Goal: Task Accomplishment & Management: Use online tool/utility

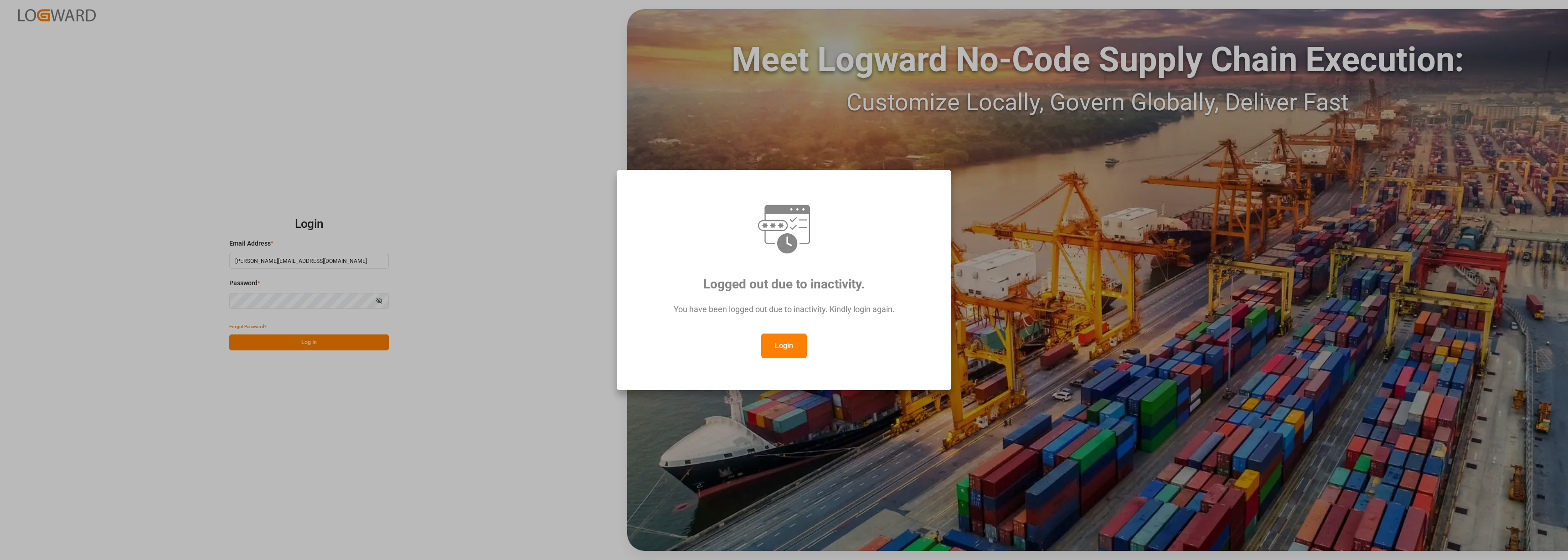
click at [777, 352] on button "Login" at bounding box center [784, 346] width 46 height 24
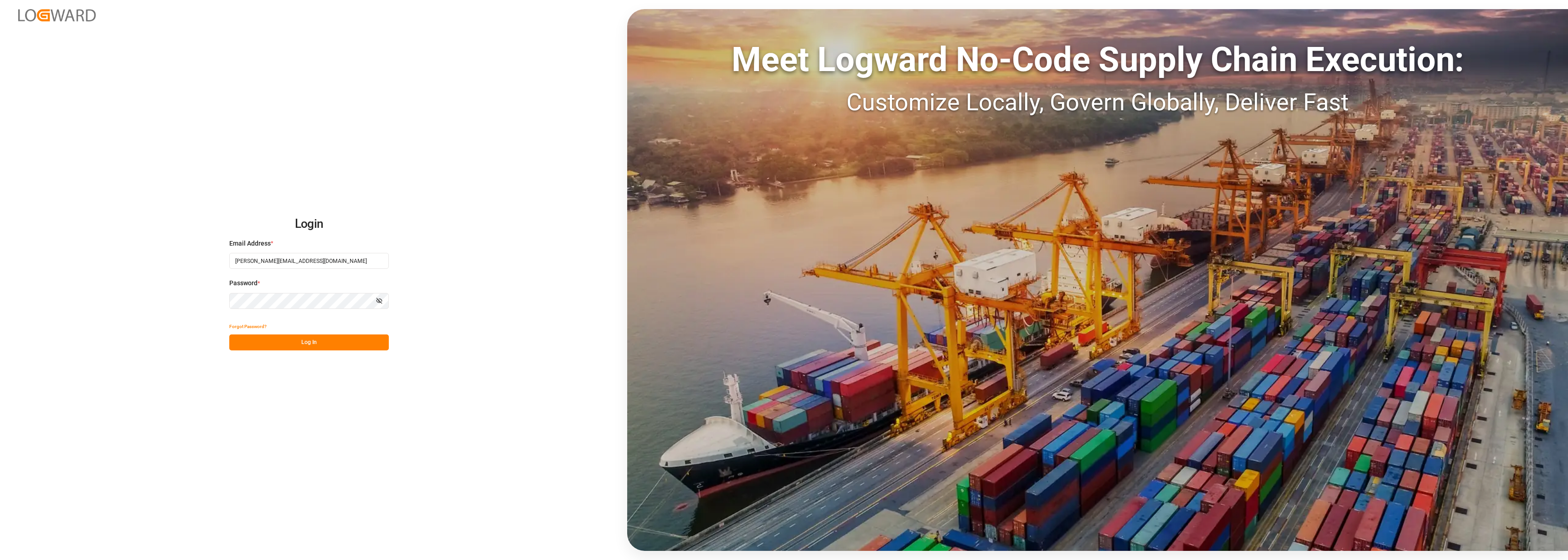
click at [317, 340] on button "Log In" at bounding box center [309, 343] width 159 height 16
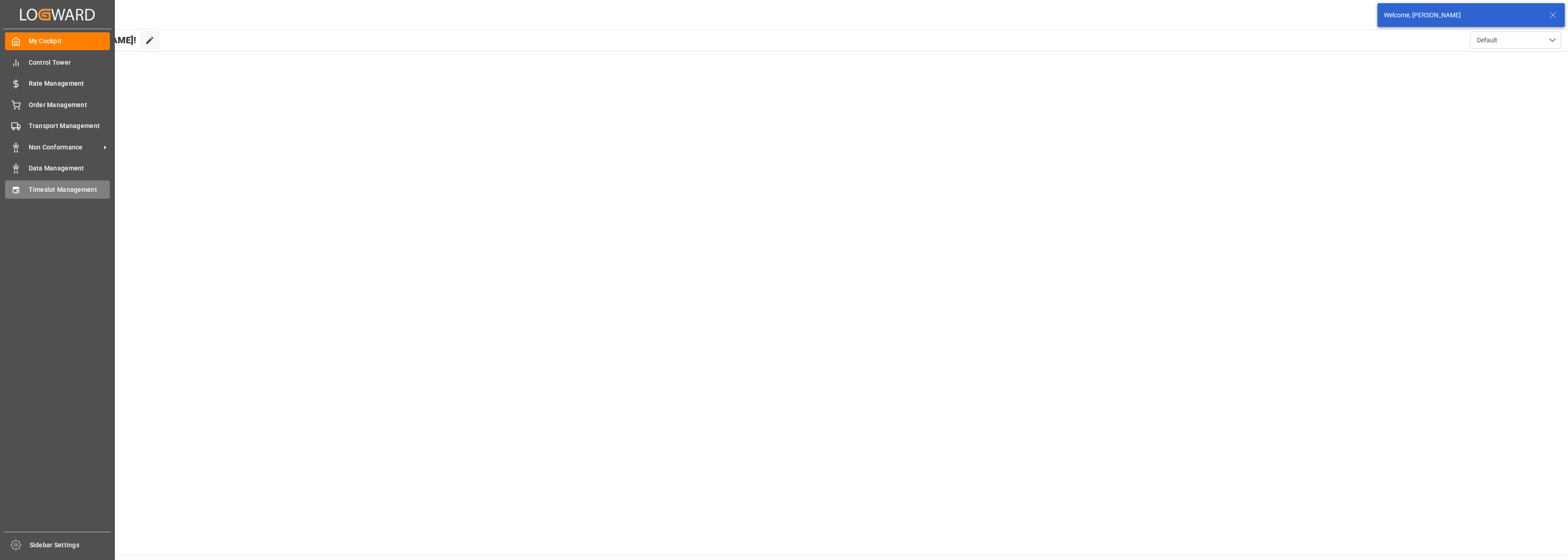
click at [23, 192] on div "Timeslot Management Timeslot Management" at bounding box center [57, 189] width 105 height 18
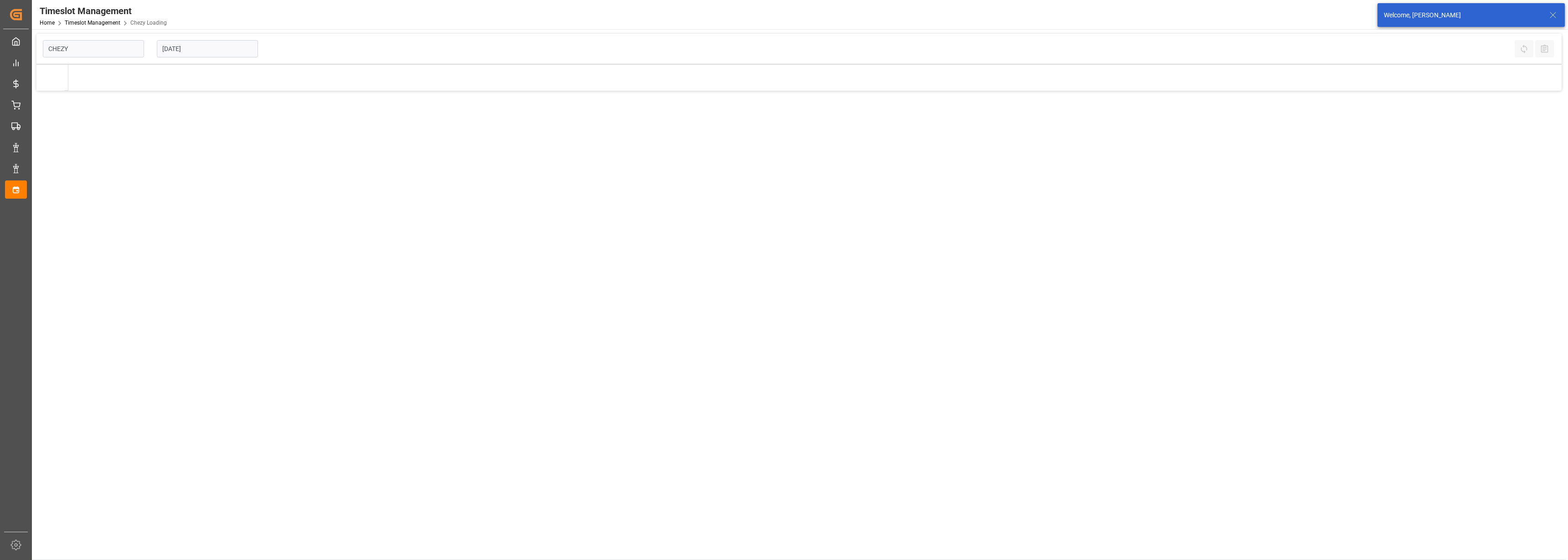
type input "Chezy Loading"
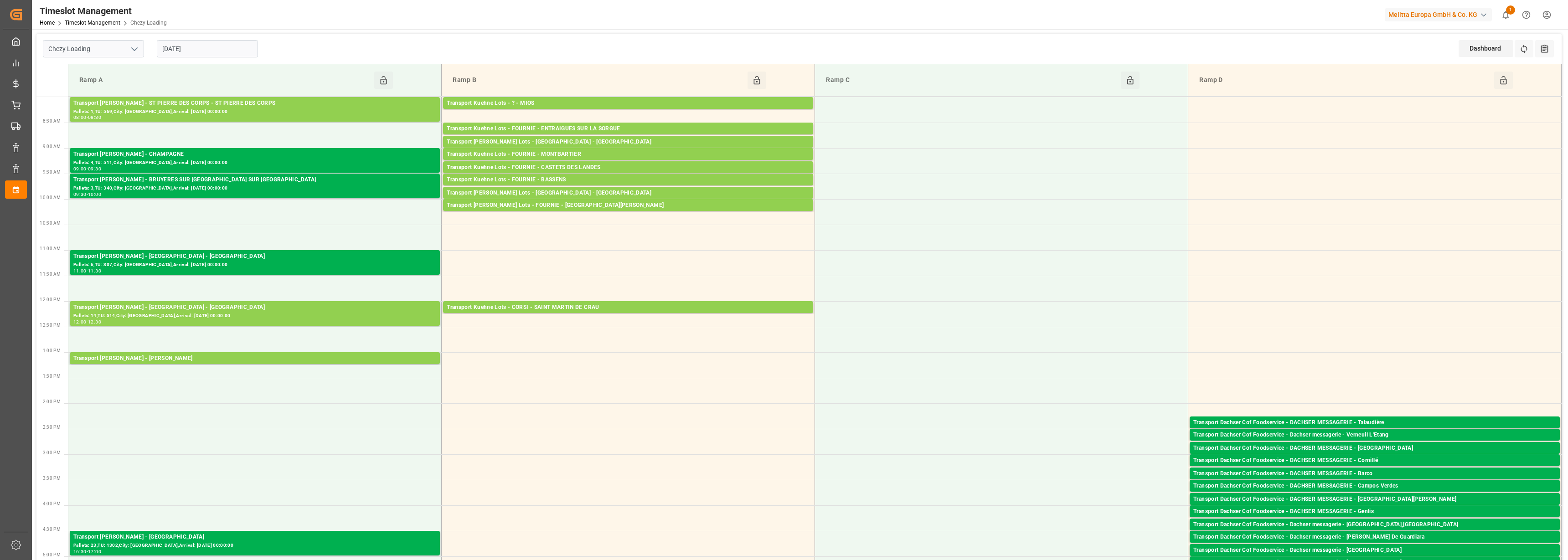
click at [184, 43] on input "[DATE]" at bounding box center [208, 49] width 101 height 17
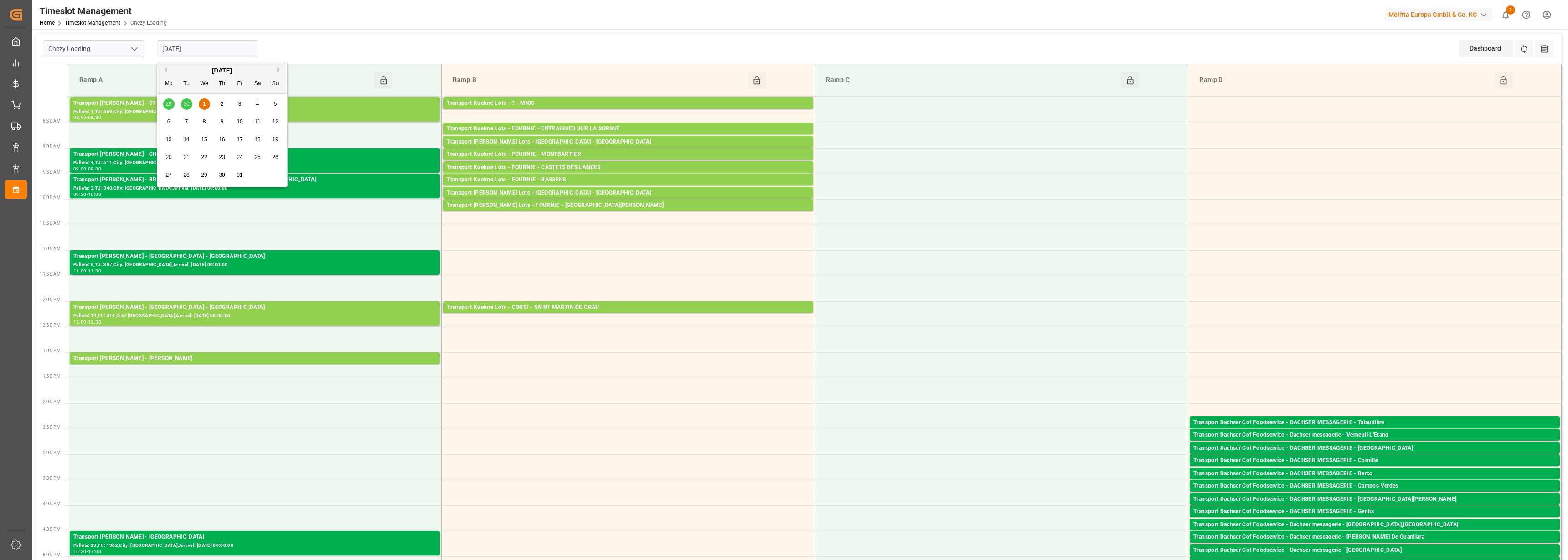
click at [222, 103] on span "2" at bounding box center [222, 103] width 3 height 6
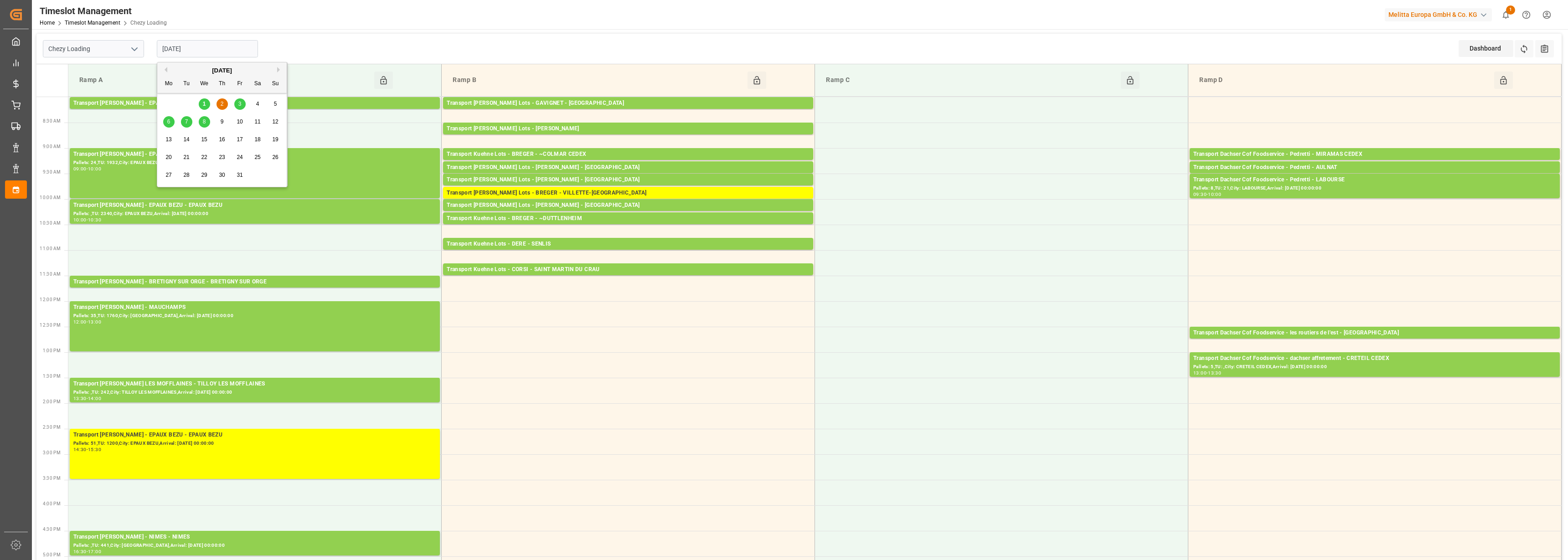
click at [188, 49] on input "[DATE]" at bounding box center [208, 49] width 101 height 17
click at [241, 102] on span "3" at bounding box center [240, 103] width 3 height 6
type input "[DATE]"
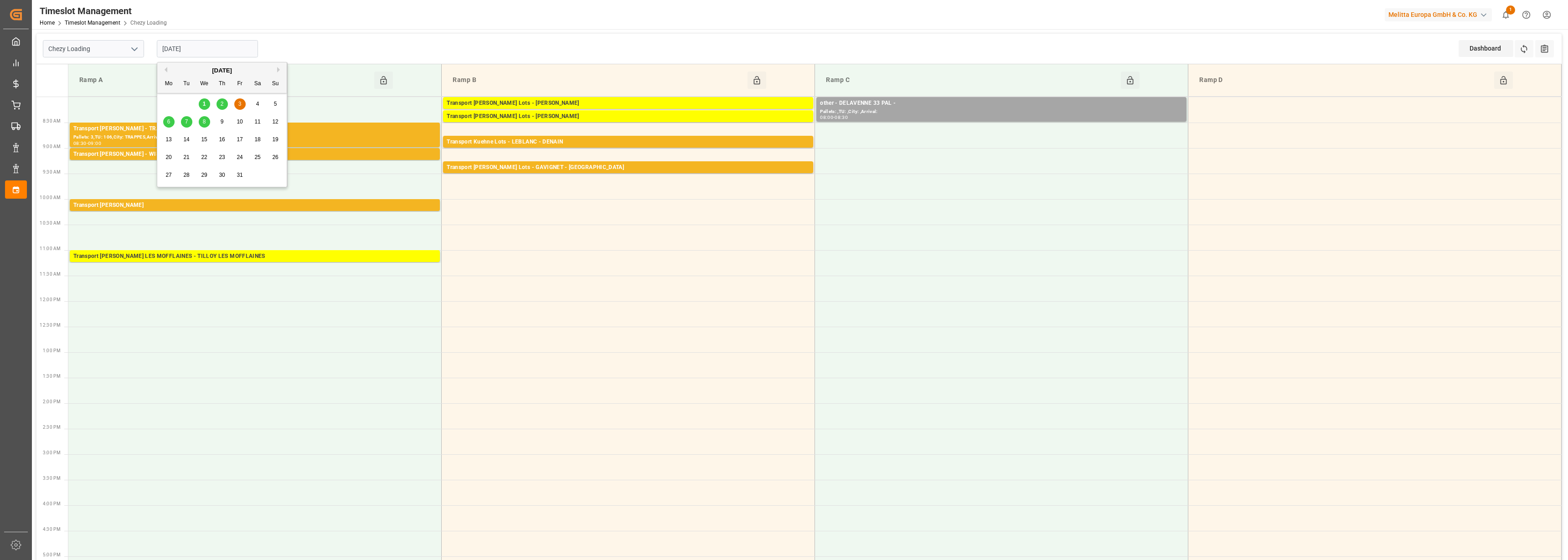
click at [191, 48] on input "[DATE]" at bounding box center [208, 49] width 101 height 17
click at [134, 53] on icon "open menu" at bounding box center [135, 49] width 11 height 11
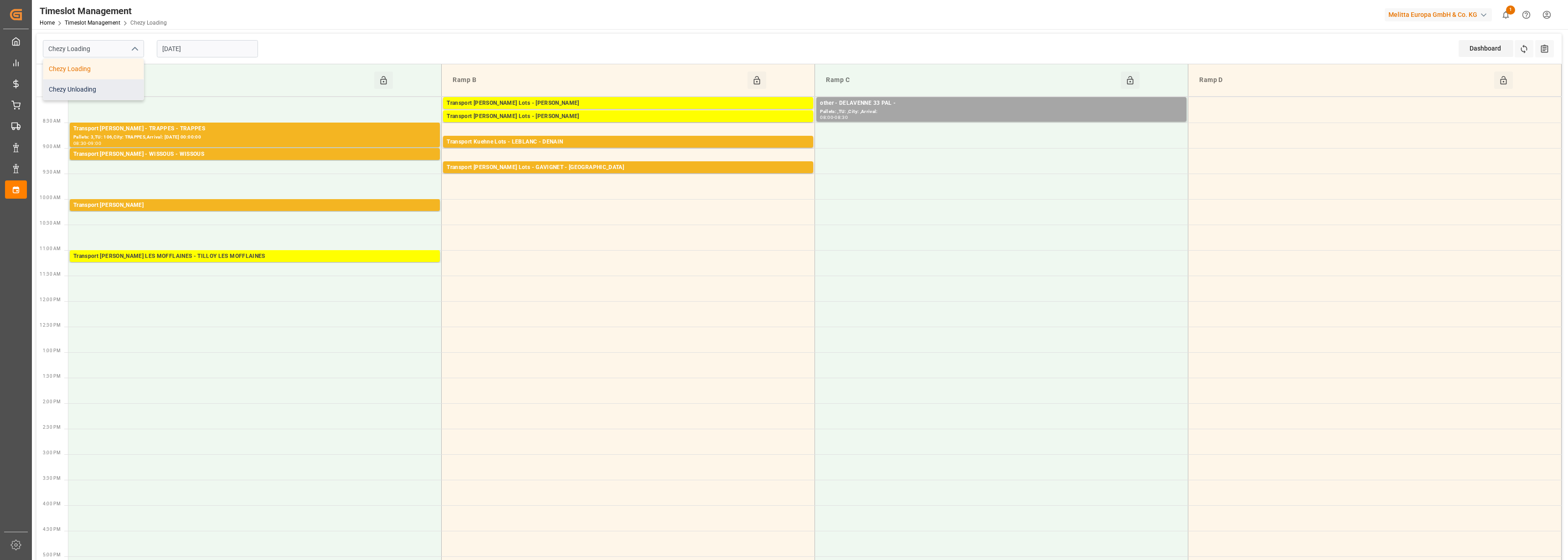
click at [117, 86] on div "Chezy Unloading" at bounding box center [93, 89] width 100 height 21
type input "Chezy Unloading"
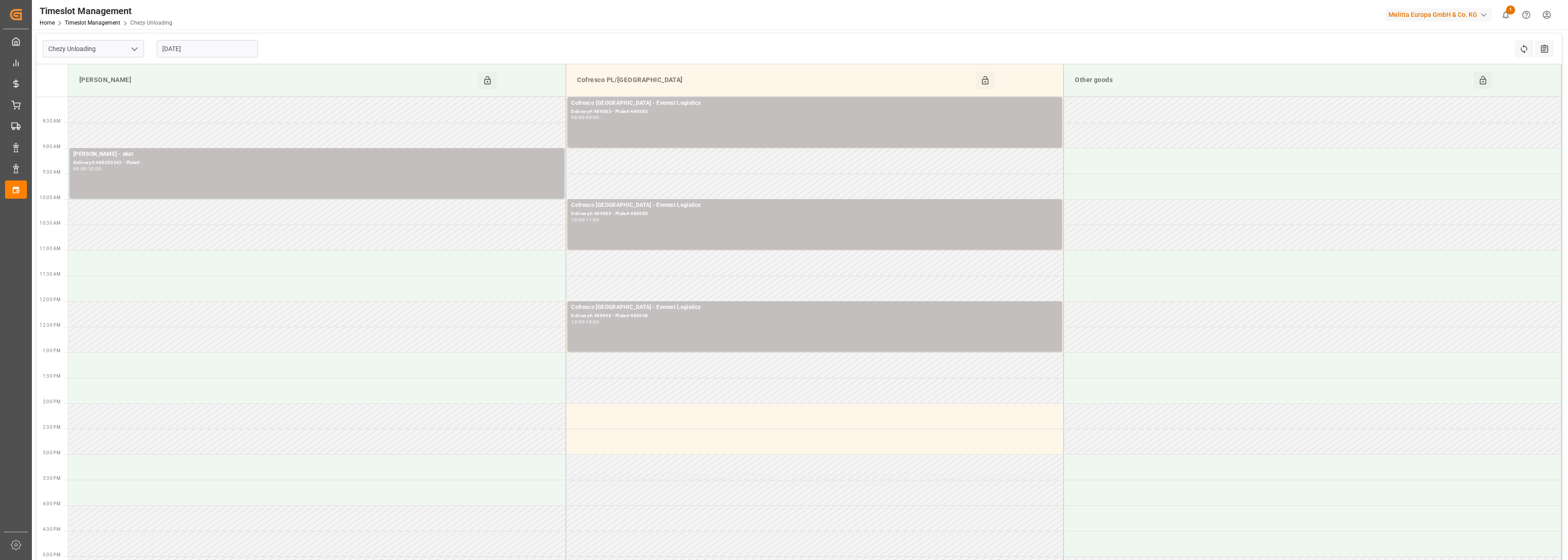
click at [135, 53] on icon "open menu" at bounding box center [135, 49] width 11 height 11
click at [197, 53] on input "[DATE]" at bounding box center [208, 49] width 101 height 17
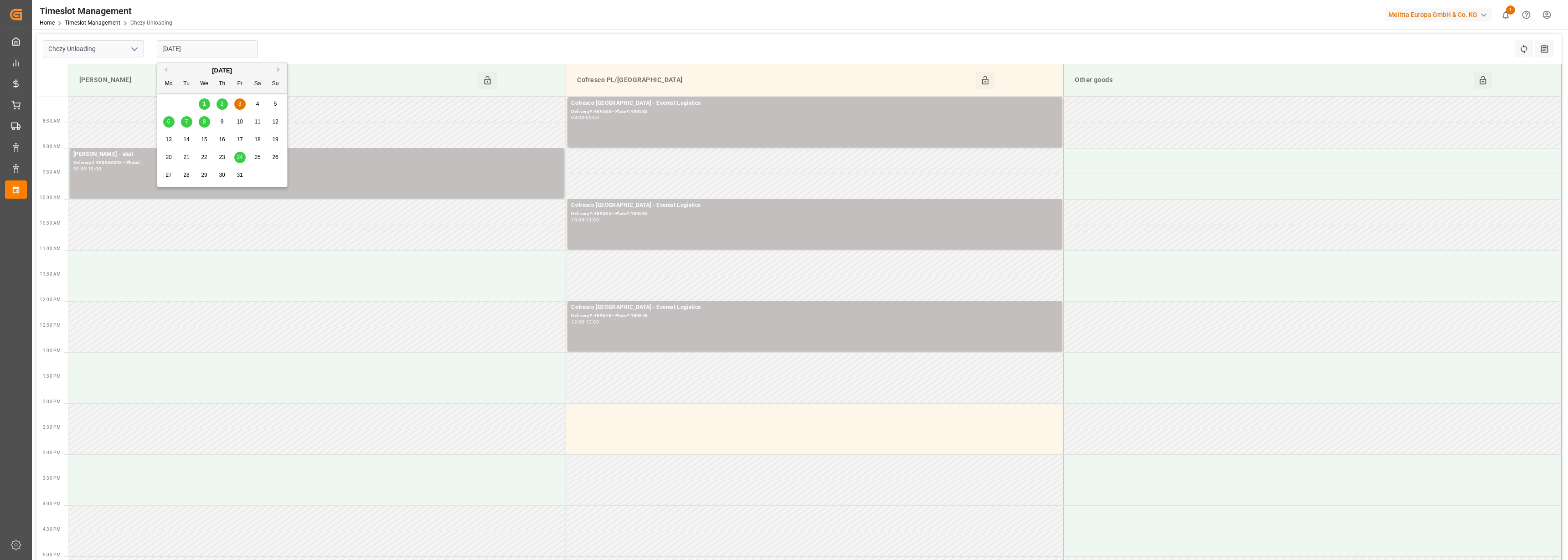
click at [221, 104] on span "2" at bounding box center [222, 103] width 3 height 6
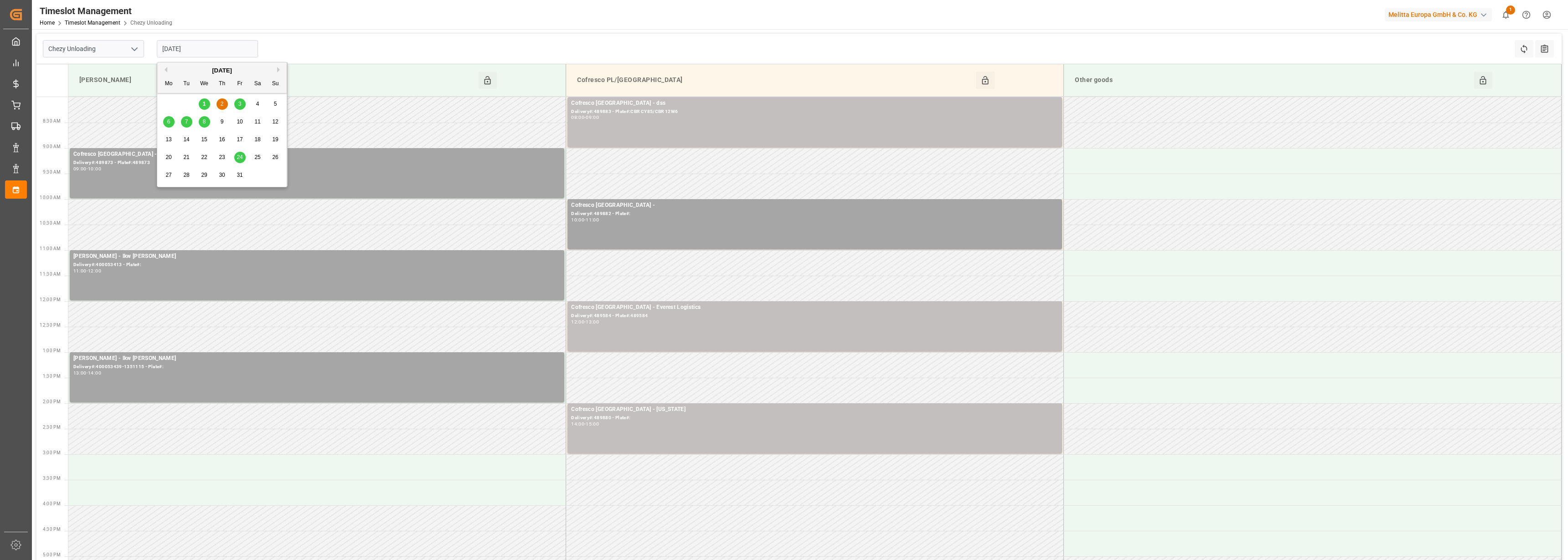
click at [205, 48] on input "[DATE]" at bounding box center [208, 49] width 101 height 17
click at [202, 109] on div "1" at bounding box center [204, 104] width 12 height 11
type input "[DATE]"
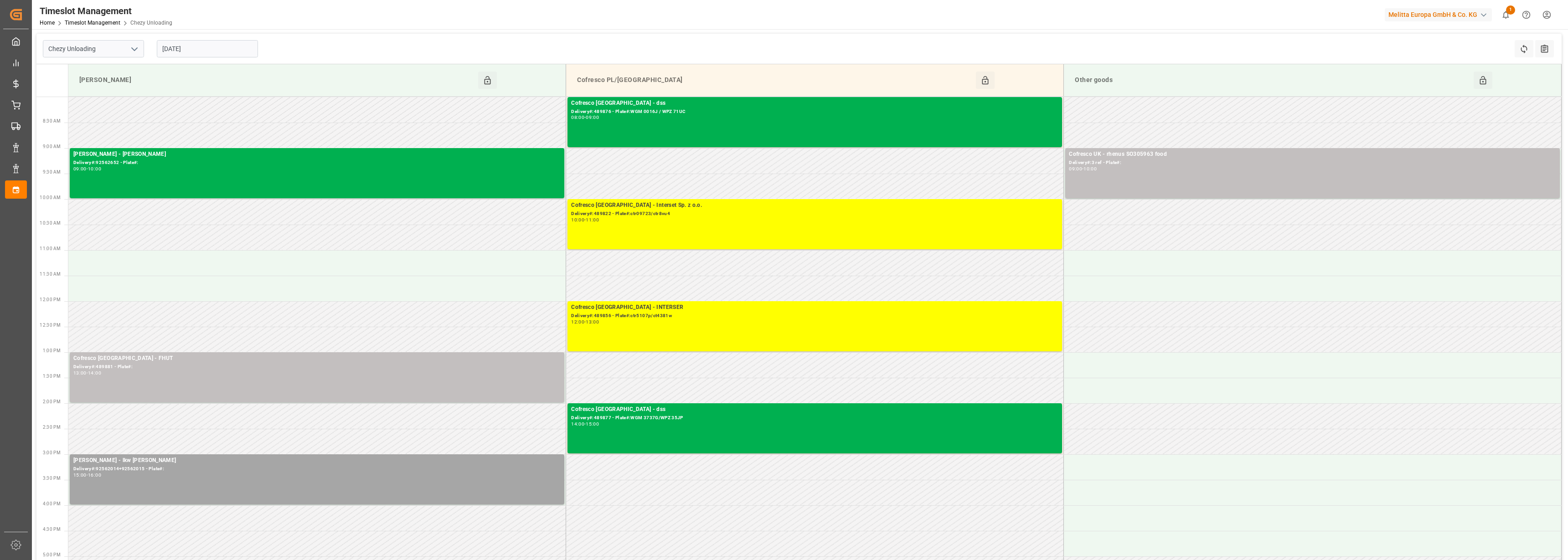
click at [176, 48] on input "[DATE]" at bounding box center [208, 49] width 101 height 17
click at [352, 54] on div "Chezy Unloading [DATE] Refresh Time Slots All Audits" at bounding box center [799, 49] width 1525 height 30
click at [132, 47] on icon "open menu" at bounding box center [135, 49] width 11 height 11
click at [81, 70] on div "Chezy Loading" at bounding box center [93, 69] width 100 height 21
type input "Chezy Loading"
